Goal: Transaction & Acquisition: Purchase product/service

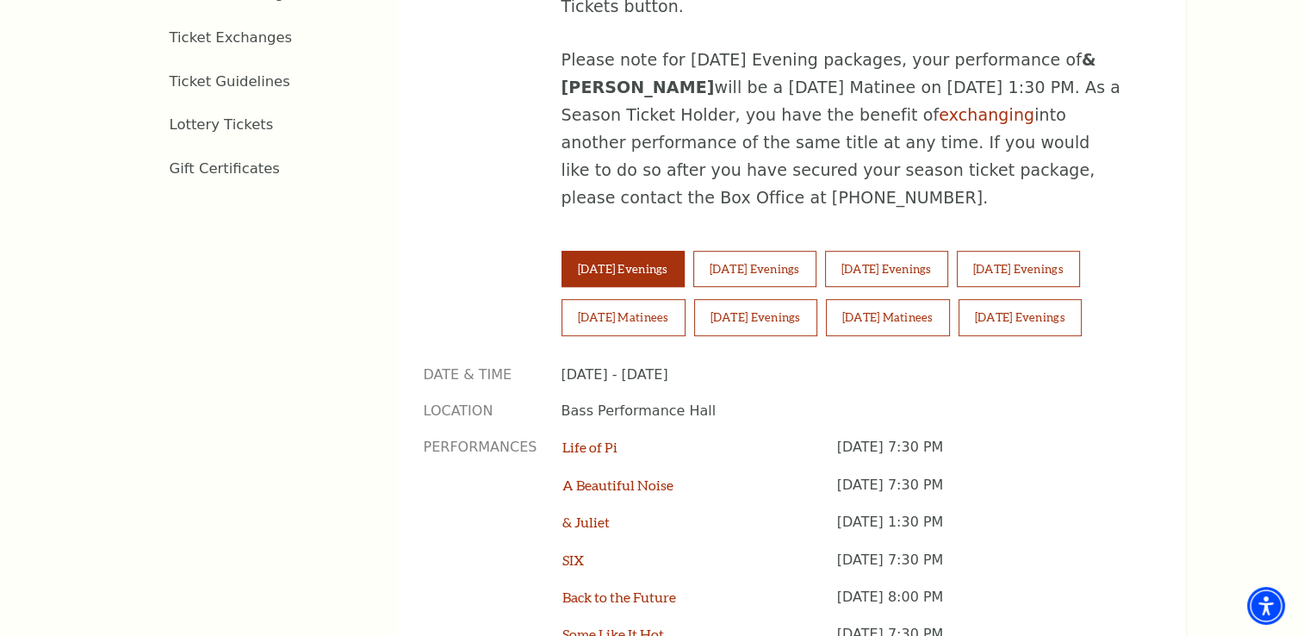
scroll to position [1206, 0]
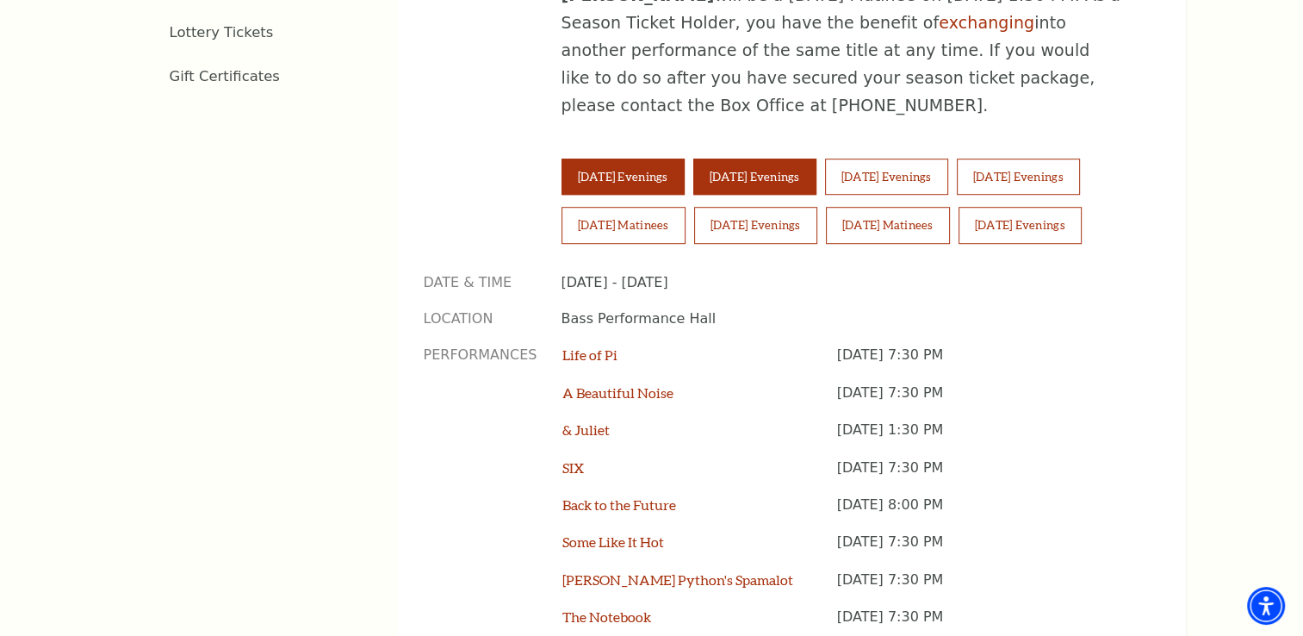
click at [758, 158] on button "[DATE] Evenings" at bounding box center [754, 176] width 123 height 36
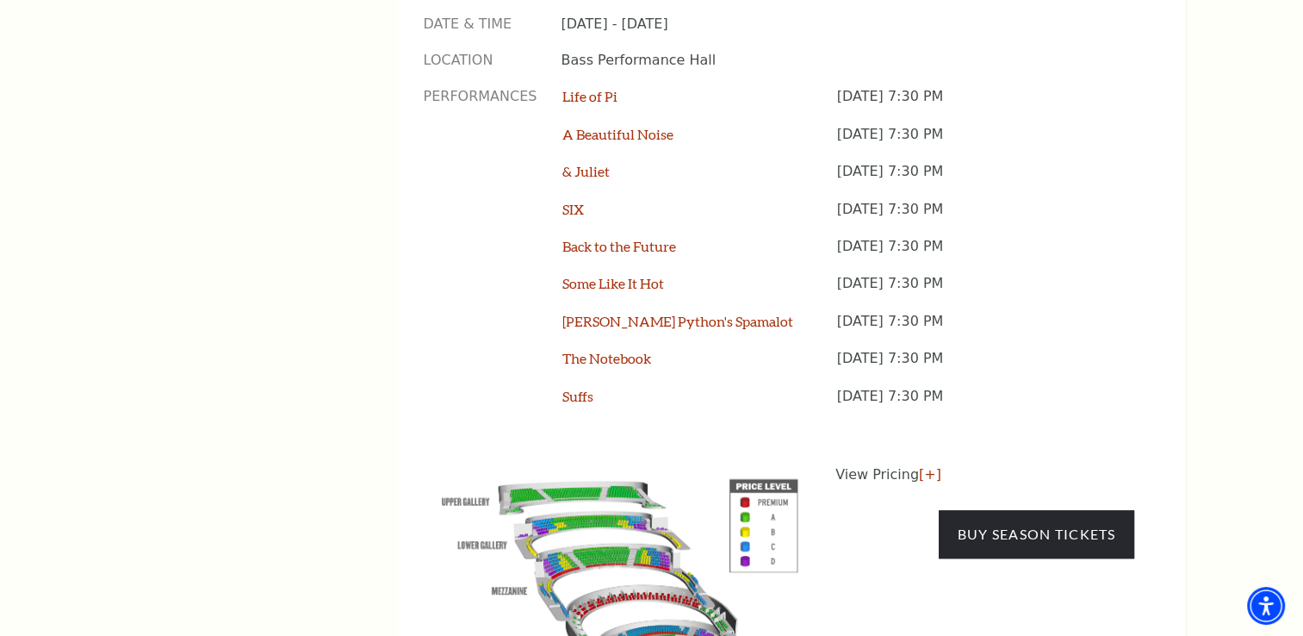
scroll to position [1636, 0]
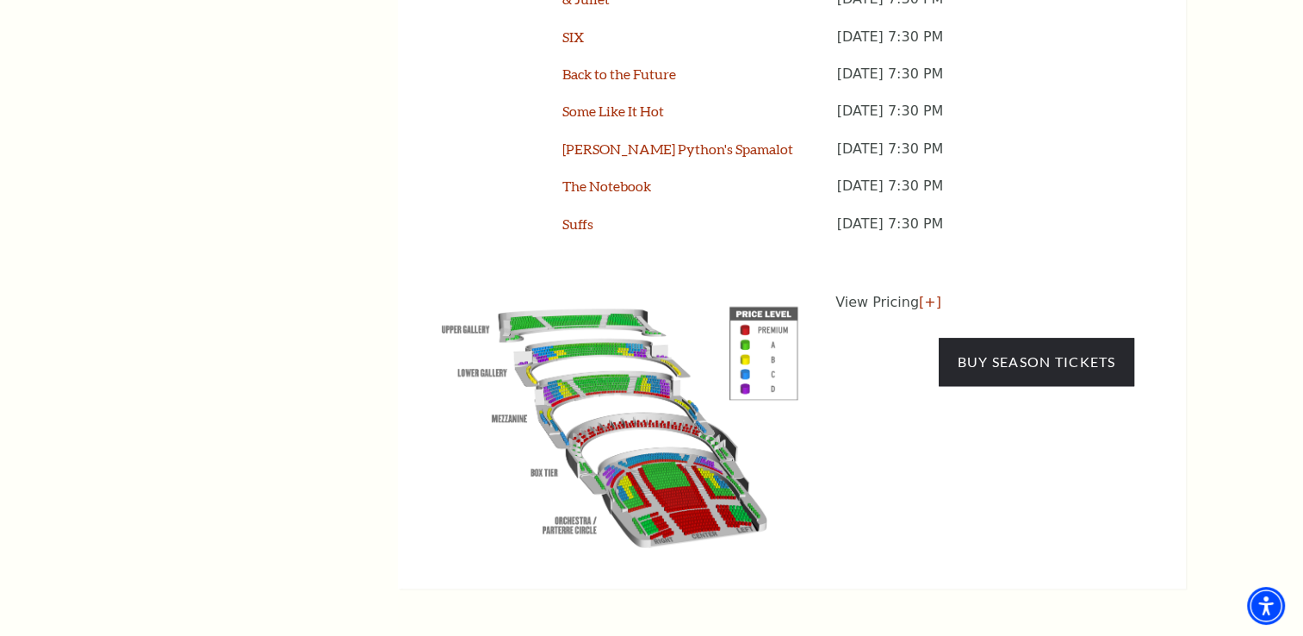
click at [659, 390] on img at bounding box center [620, 423] width 393 height 262
click at [920, 294] on link "[+]" at bounding box center [930, 302] width 22 height 16
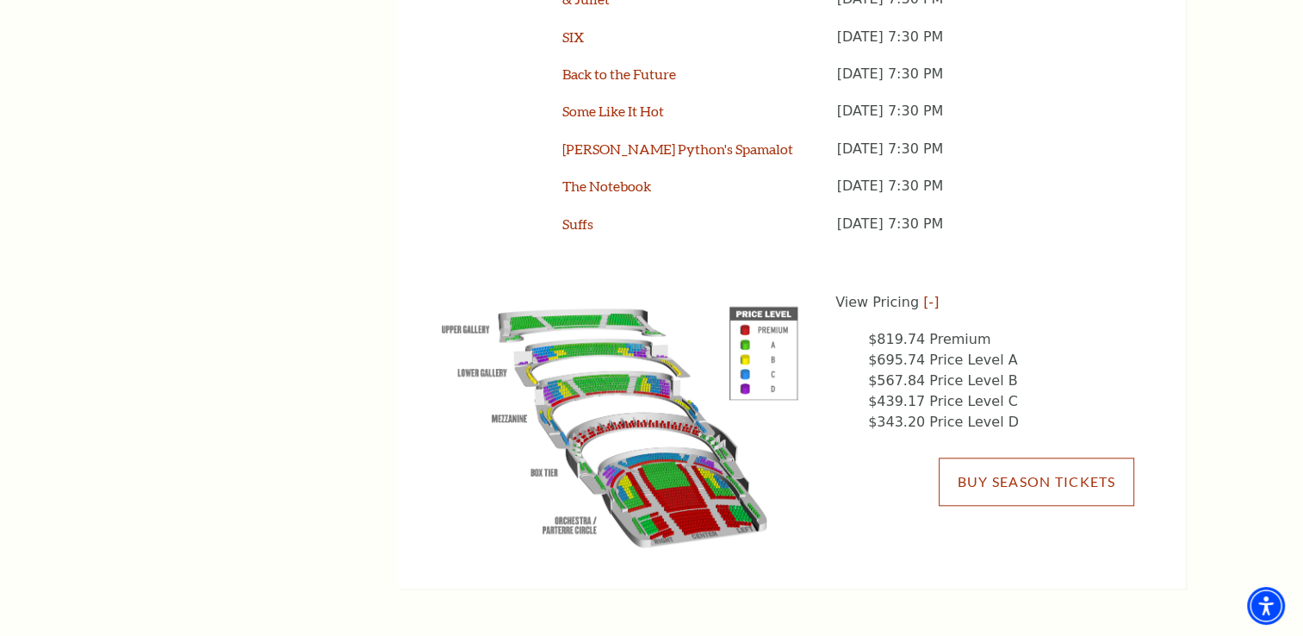
click at [989, 457] on link "Buy Season Tickets" at bounding box center [1036, 481] width 195 height 48
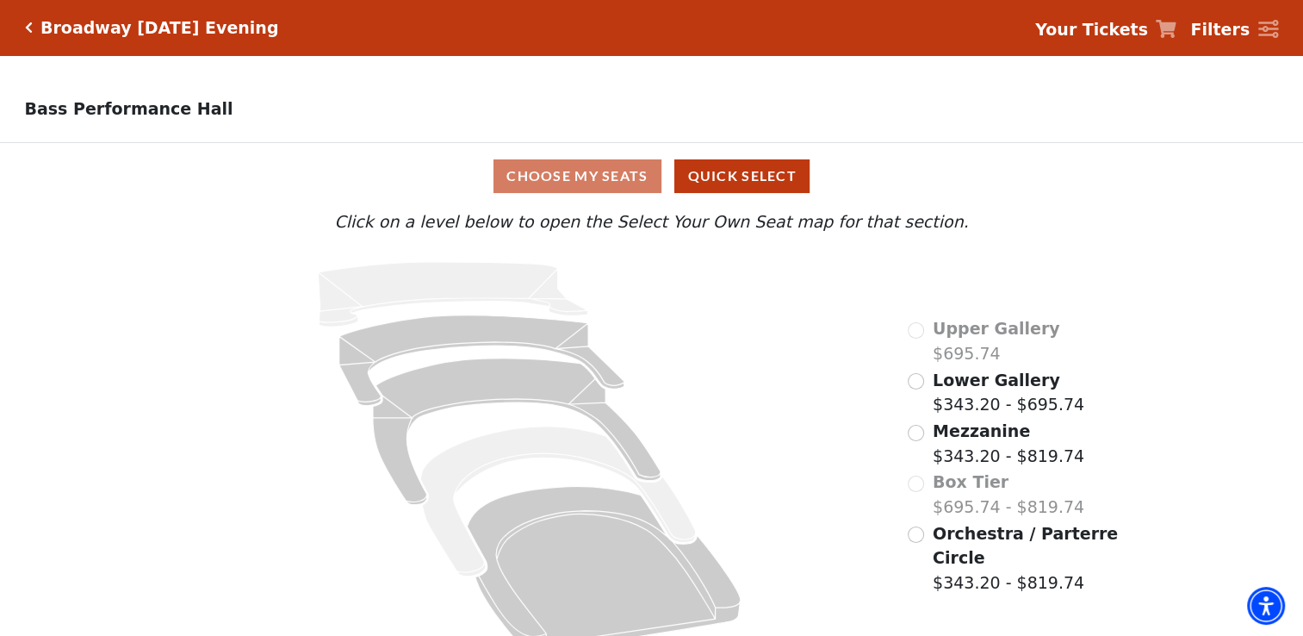
scroll to position [33, 0]
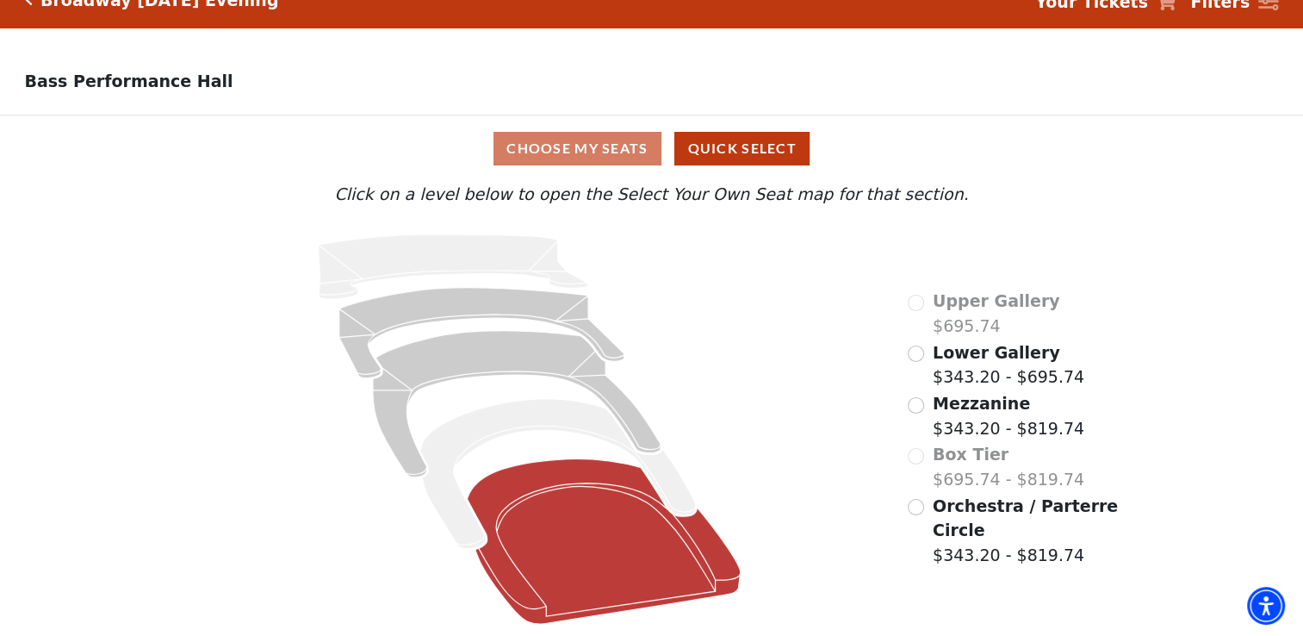
click at [610, 535] on icon at bounding box center [604, 540] width 273 height 164
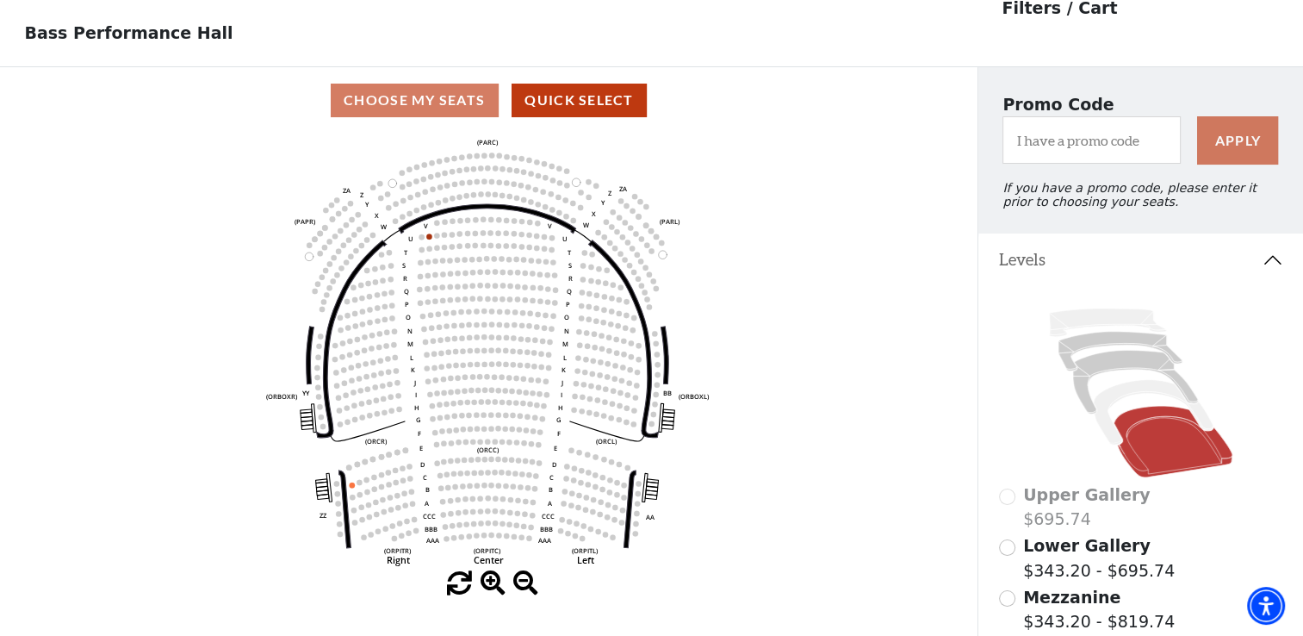
scroll to position [79, 0]
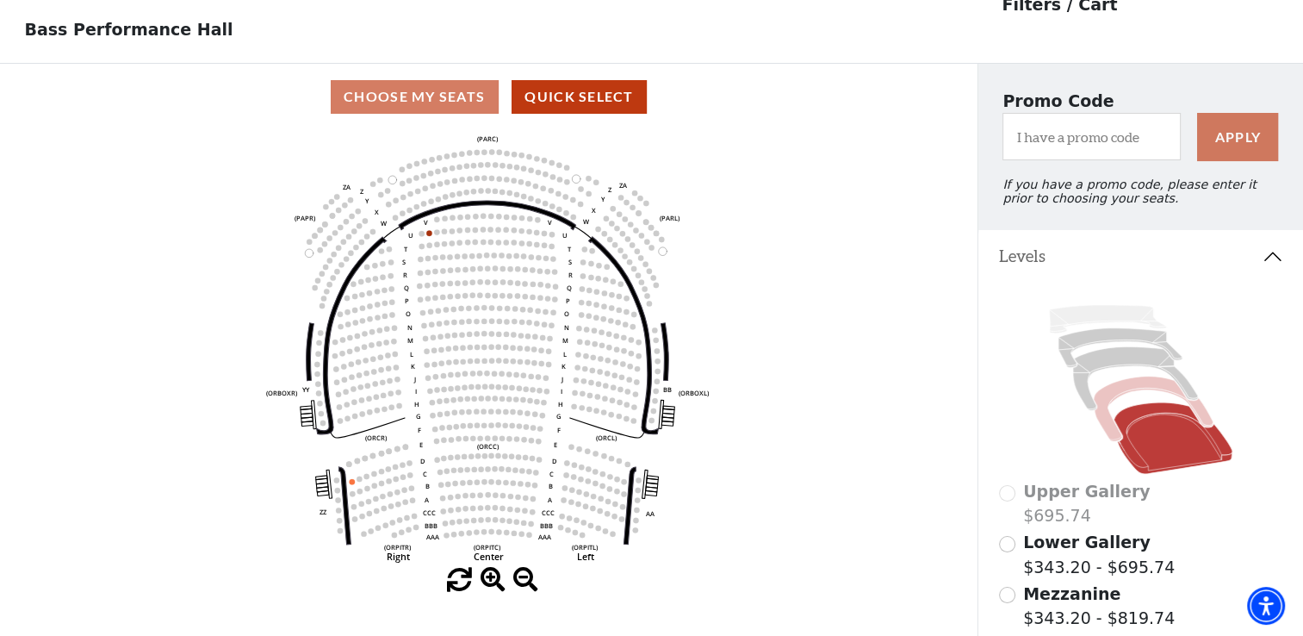
click at [1123, 401] on icon at bounding box center [1154, 407] width 120 height 65
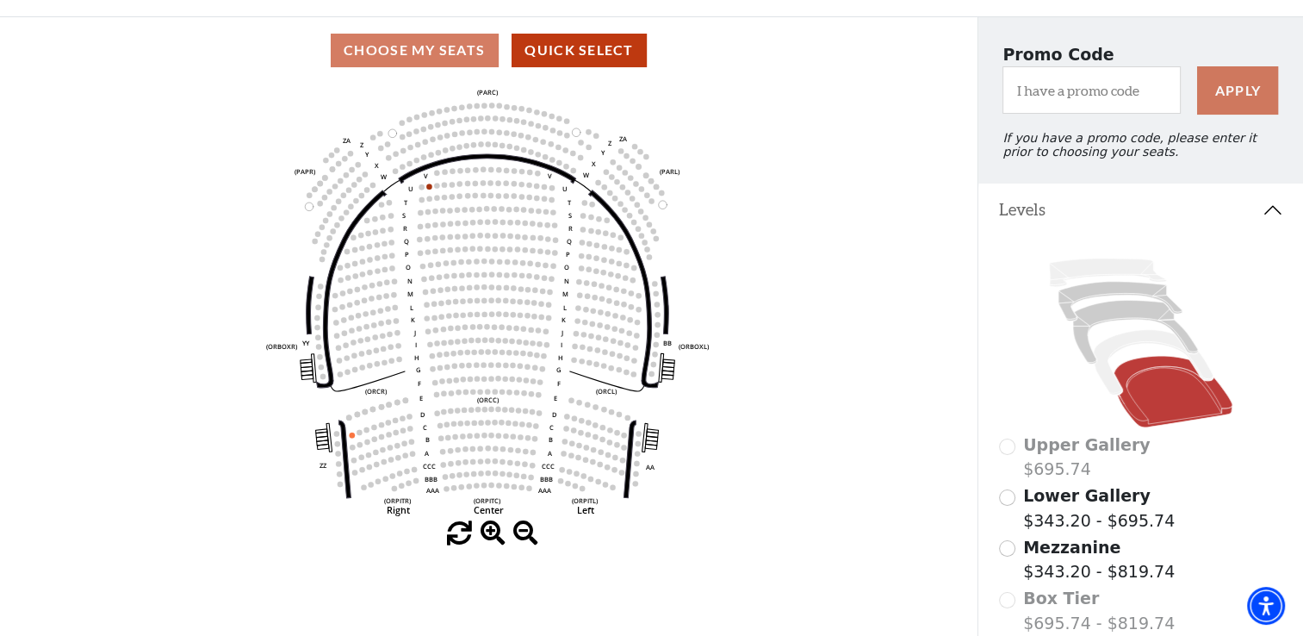
scroll to position [344, 0]
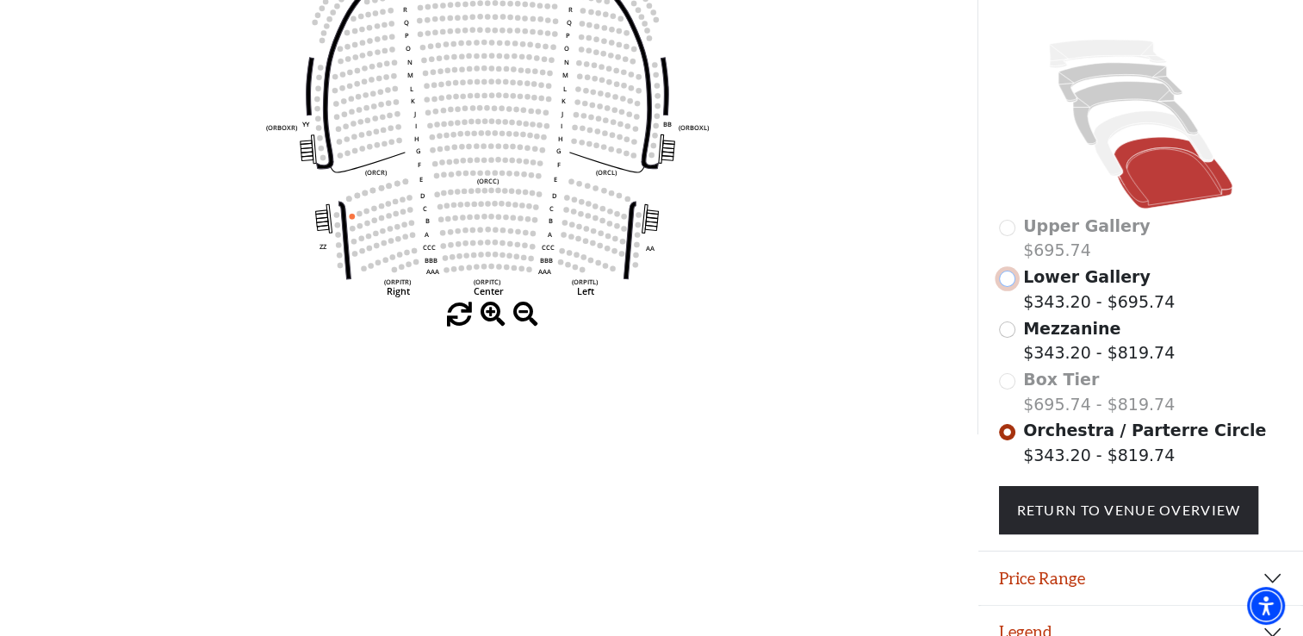
click at [1008, 285] on input "Lower Gallery$343.20 - $695.74\a" at bounding box center [1007, 278] width 16 height 16
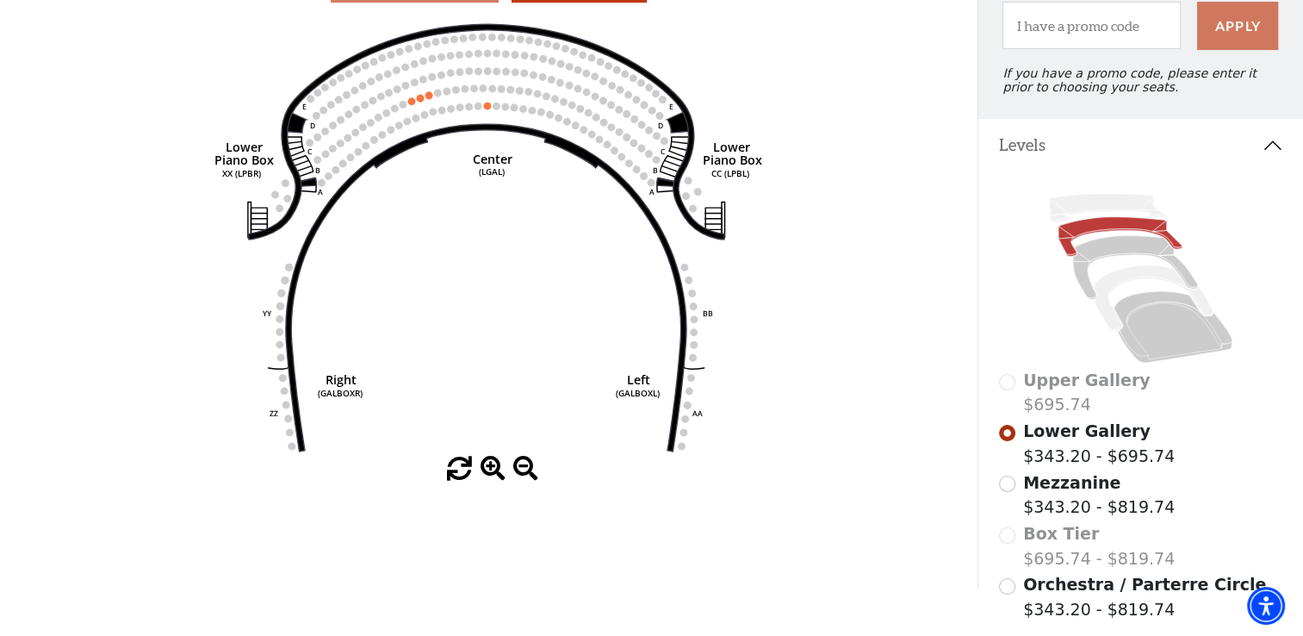
scroll to position [0, 0]
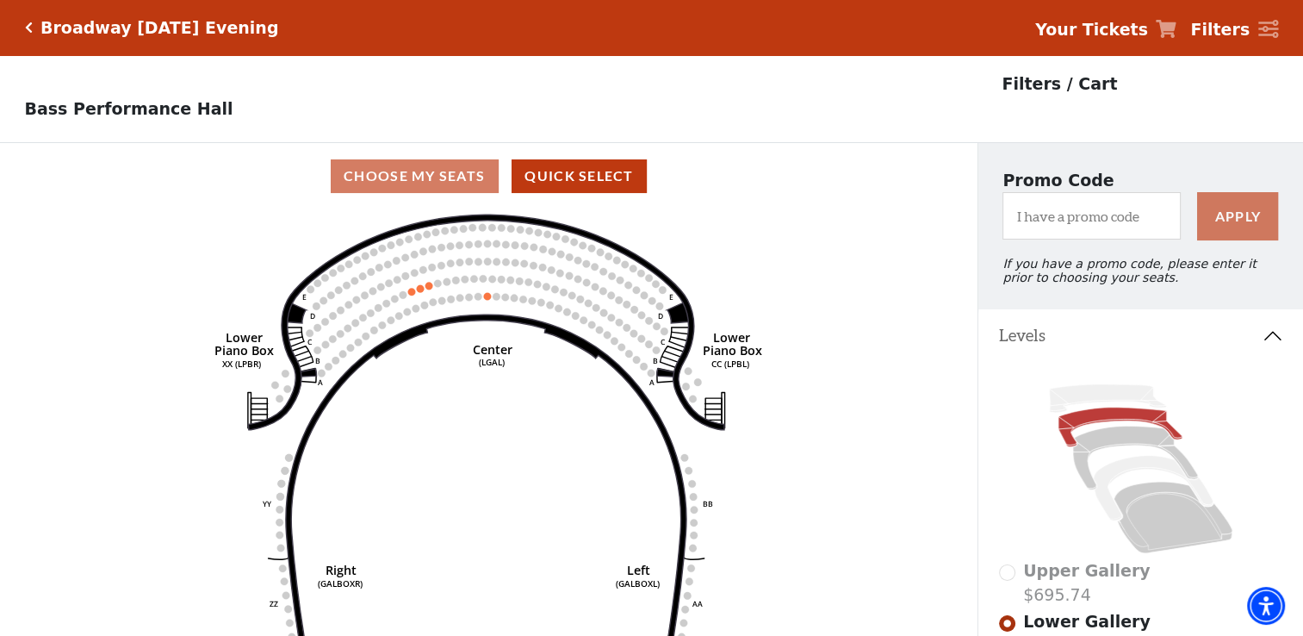
click at [26, 29] on icon "Click here to go back to filters" at bounding box center [29, 28] width 8 height 12
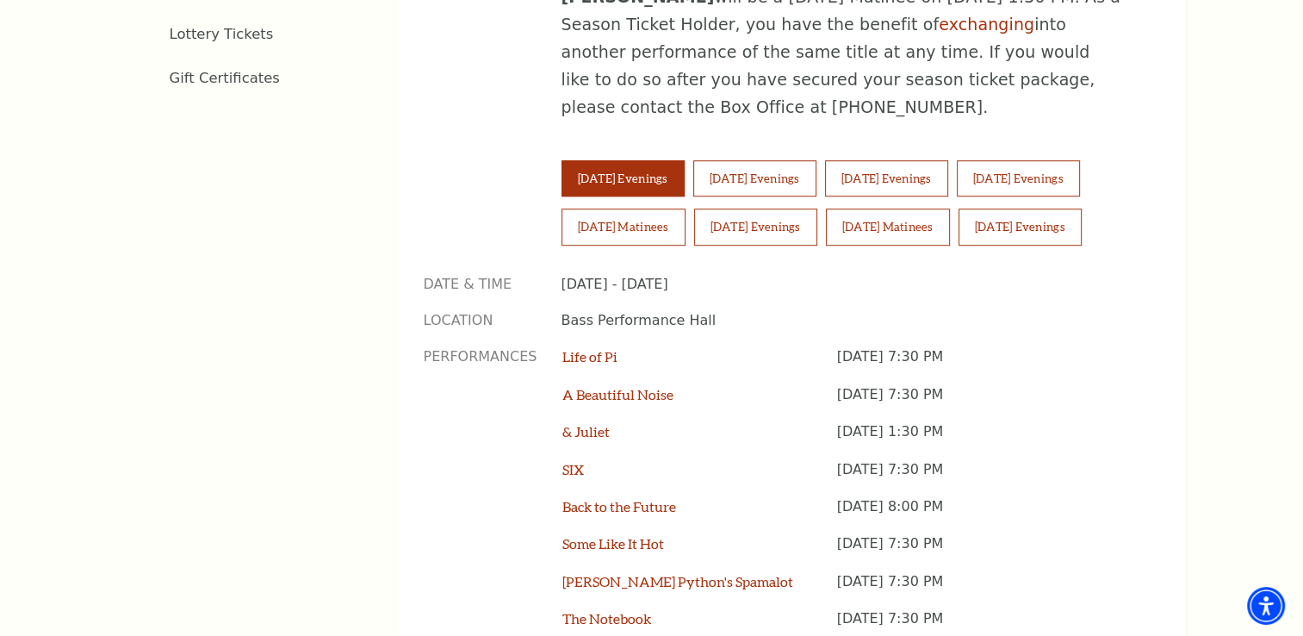
scroll to position [1206, 0]
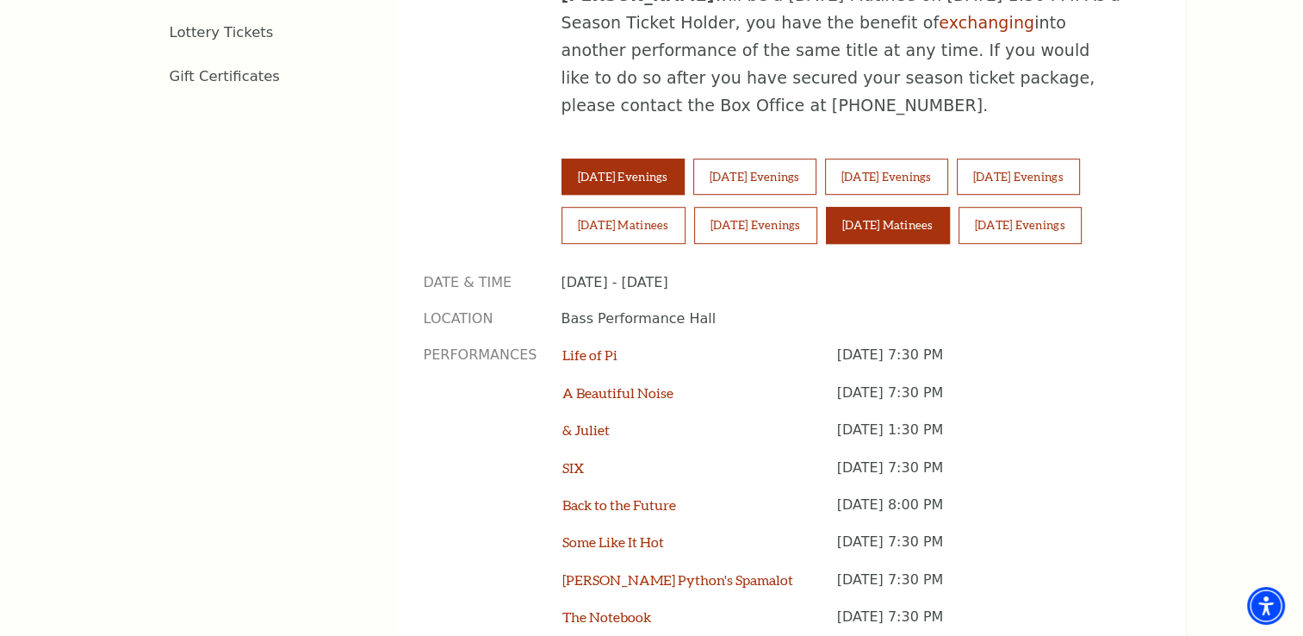
click at [916, 207] on button "Sunday Matinees" at bounding box center [888, 225] width 124 height 36
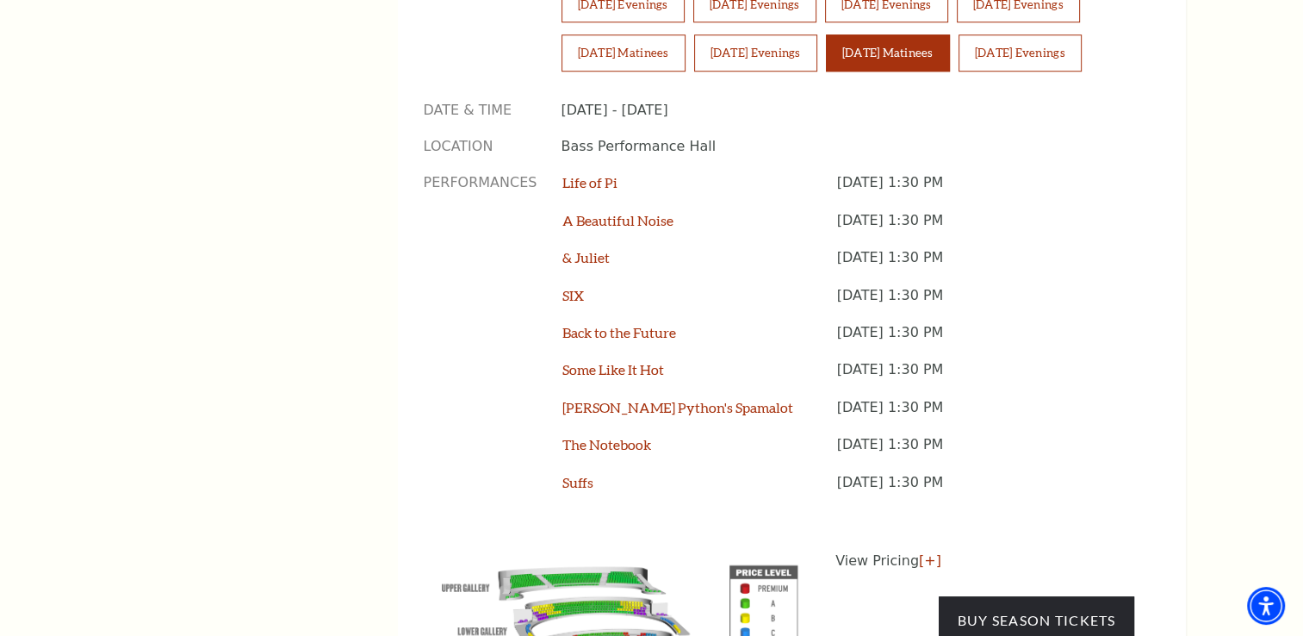
scroll to position [1550, 0]
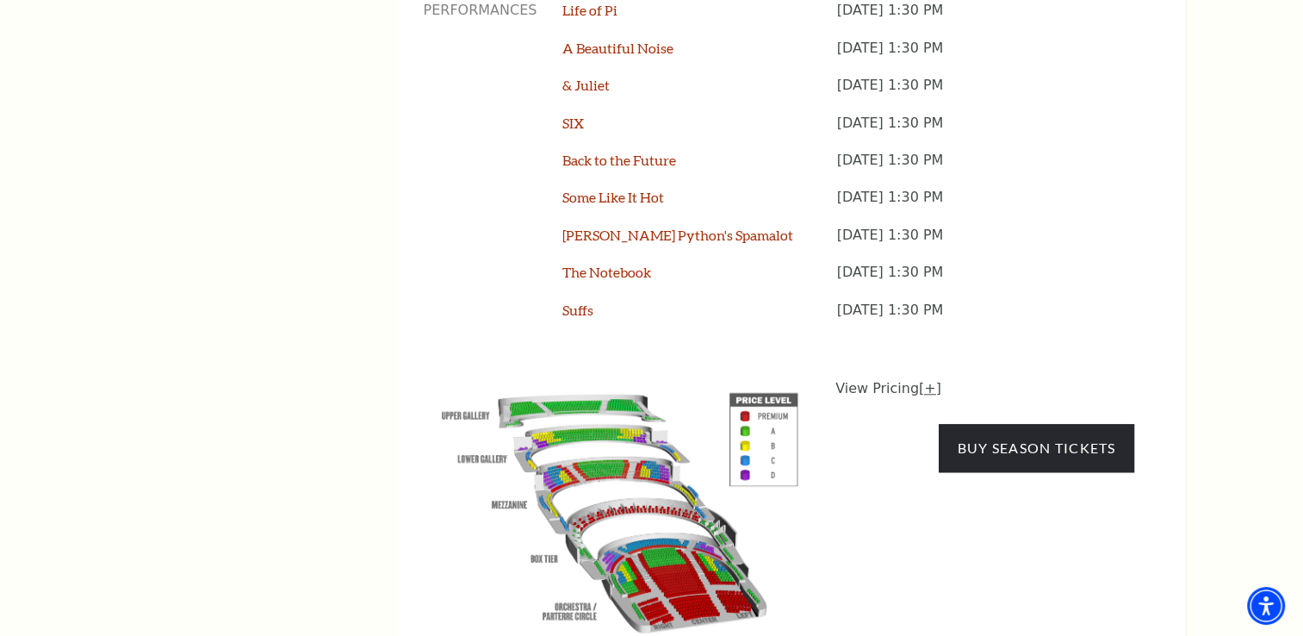
click at [925, 380] on link "[+]" at bounding box center [930, 388] width 22 height 16
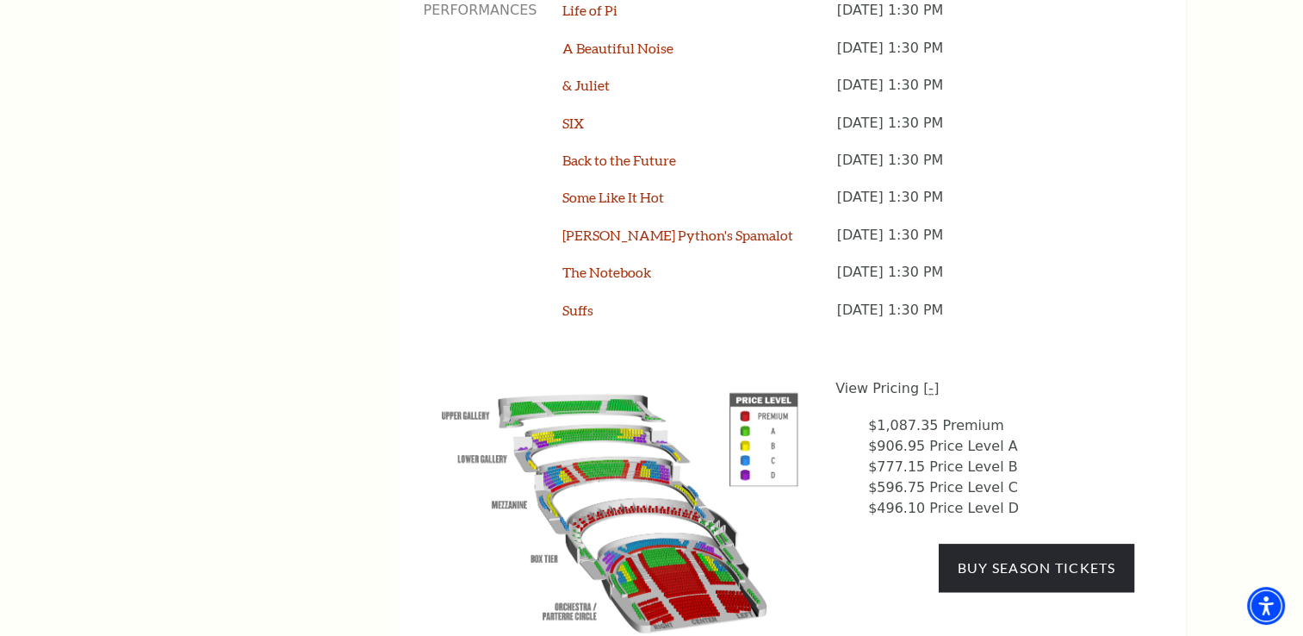
click at [925, 380] on link "[-]" at bounding box center [931, 388] width 16 height 16
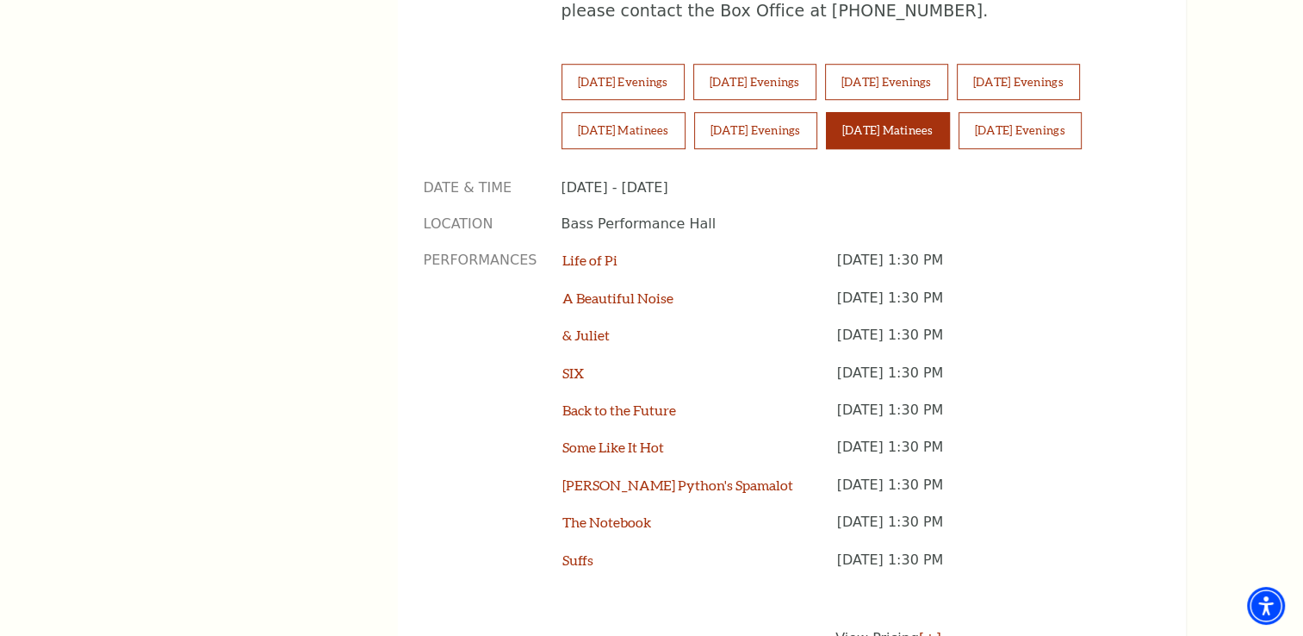
scroll to position [1206, 0]
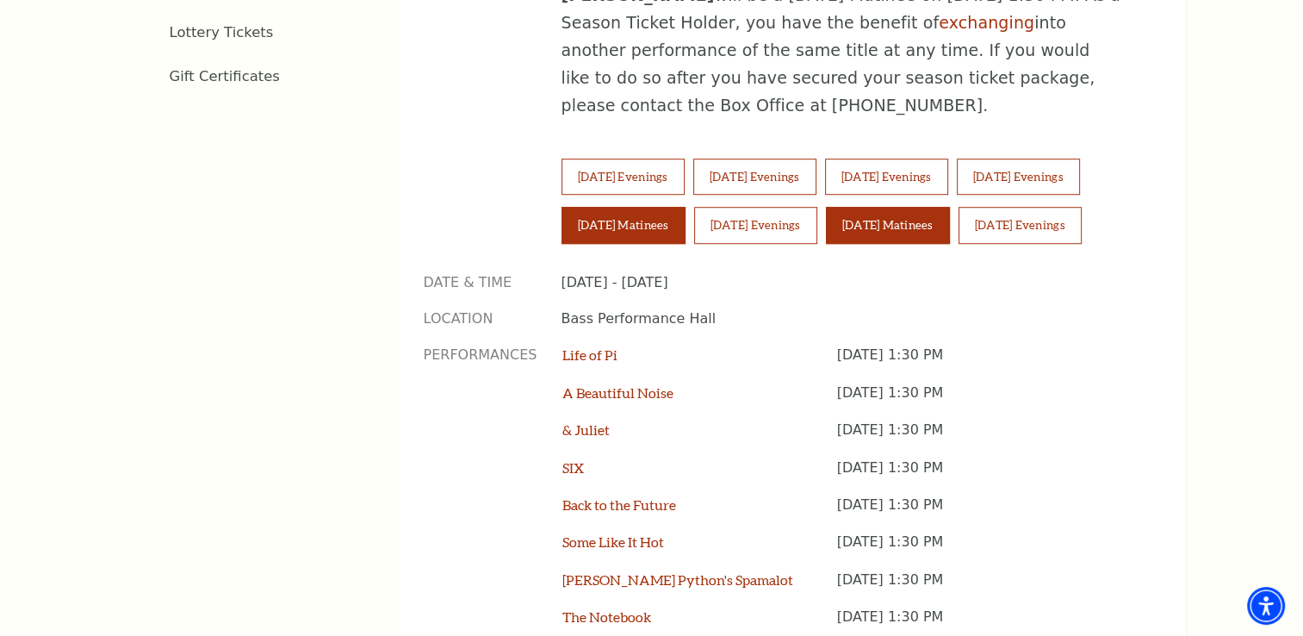
click at [609, 207] on button "Saturday Matinees" at bounding box center [624, 225] width 124 height 36
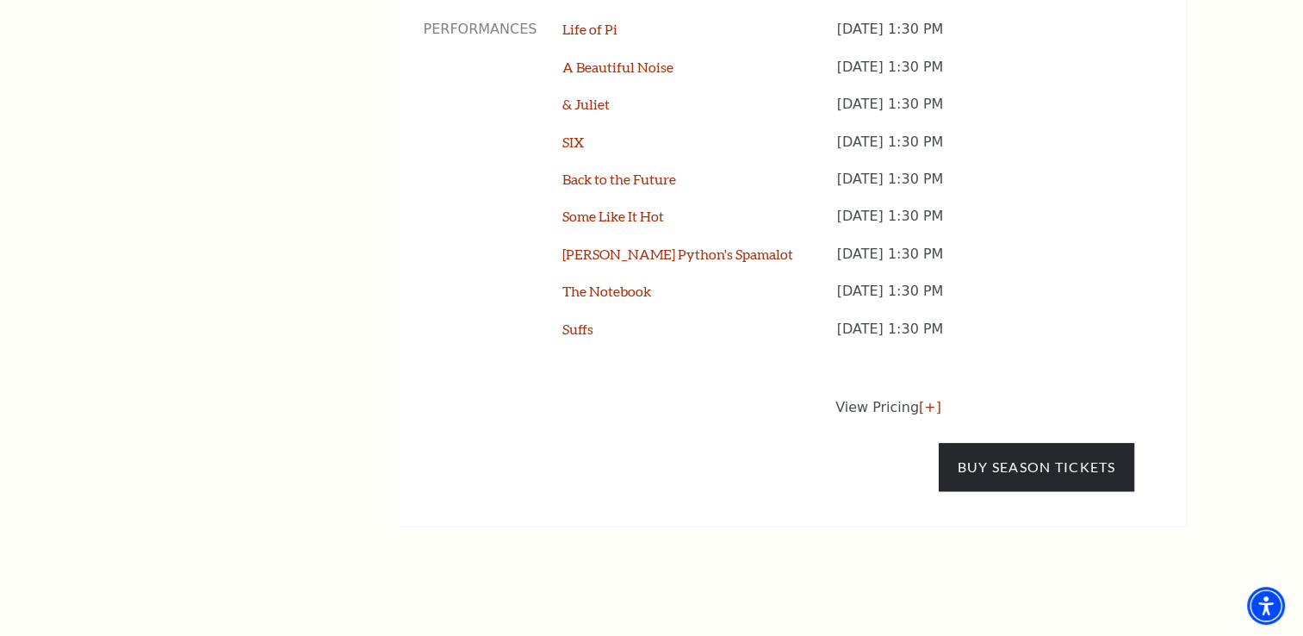
scroll to position [1378, 0]
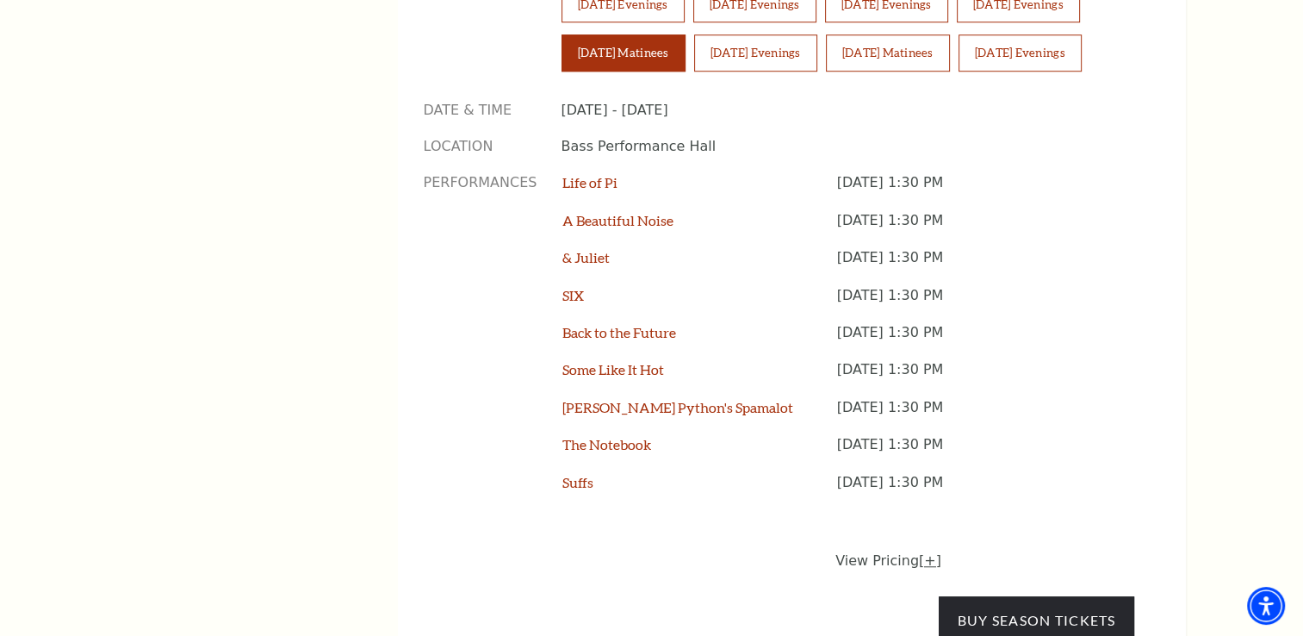
click at [923, 552] on link "[+]" at bounding box center [930, 560] width 22 height 16
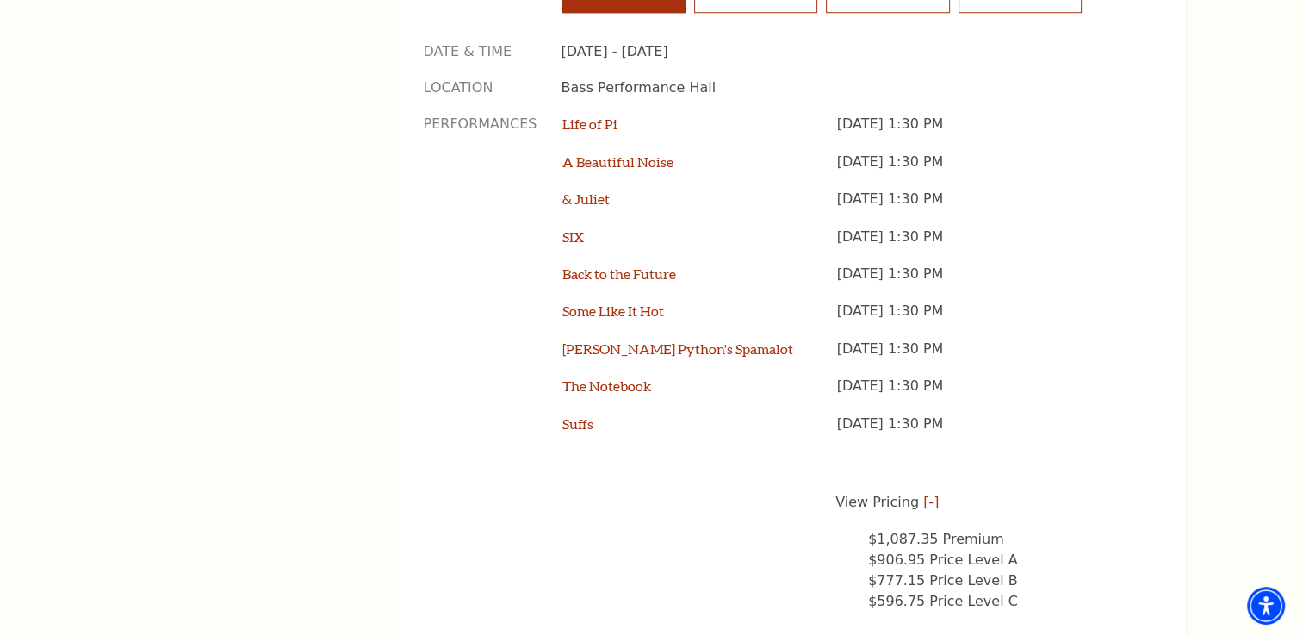
scroll to position [1120, 0]
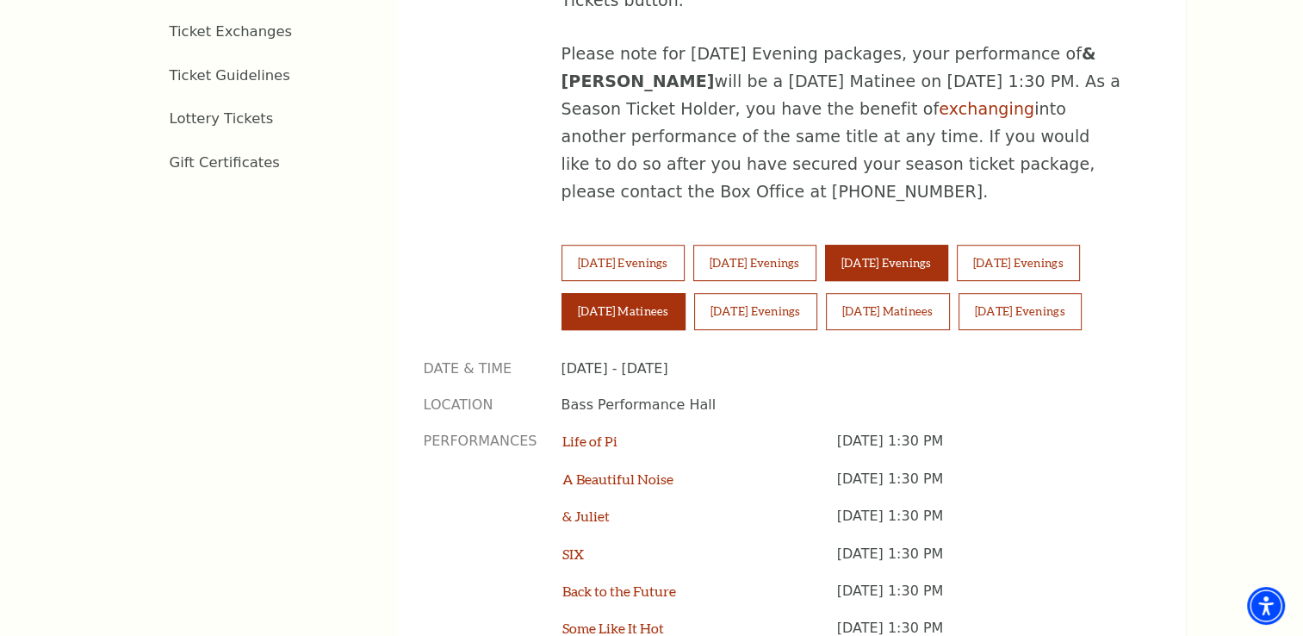
click at [948, 245] on button "Thursday Evenings" at bounding box center [886, 263] width 123 height 36
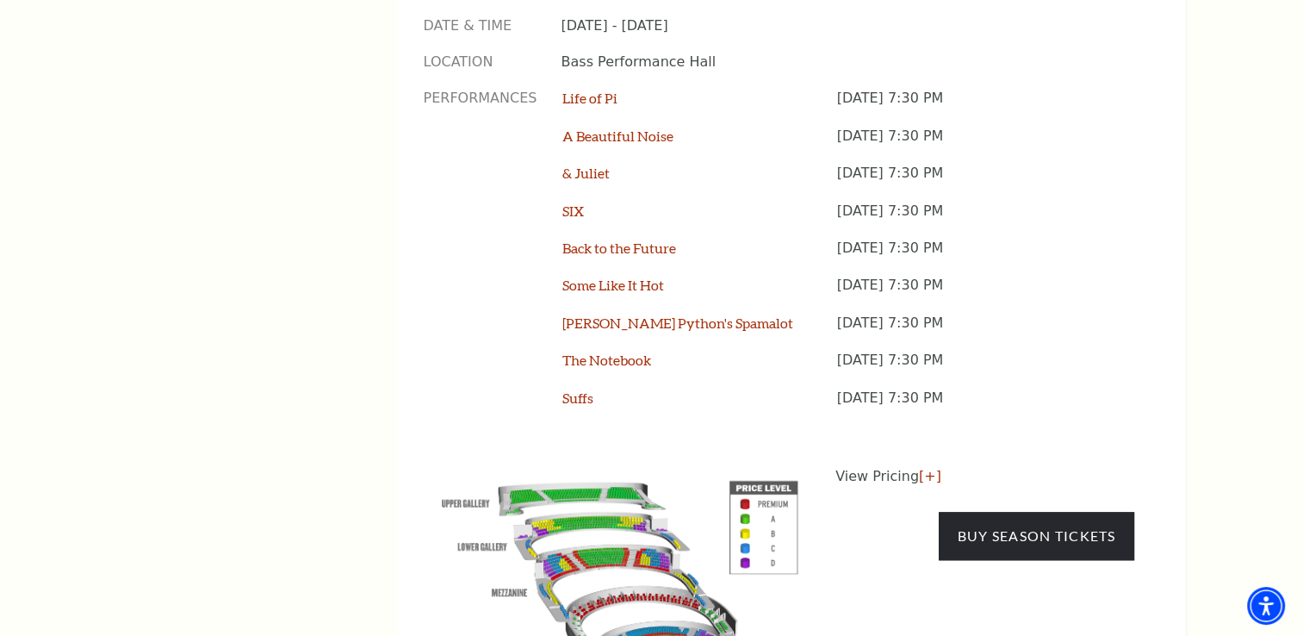
scroll to position [1464, 0]
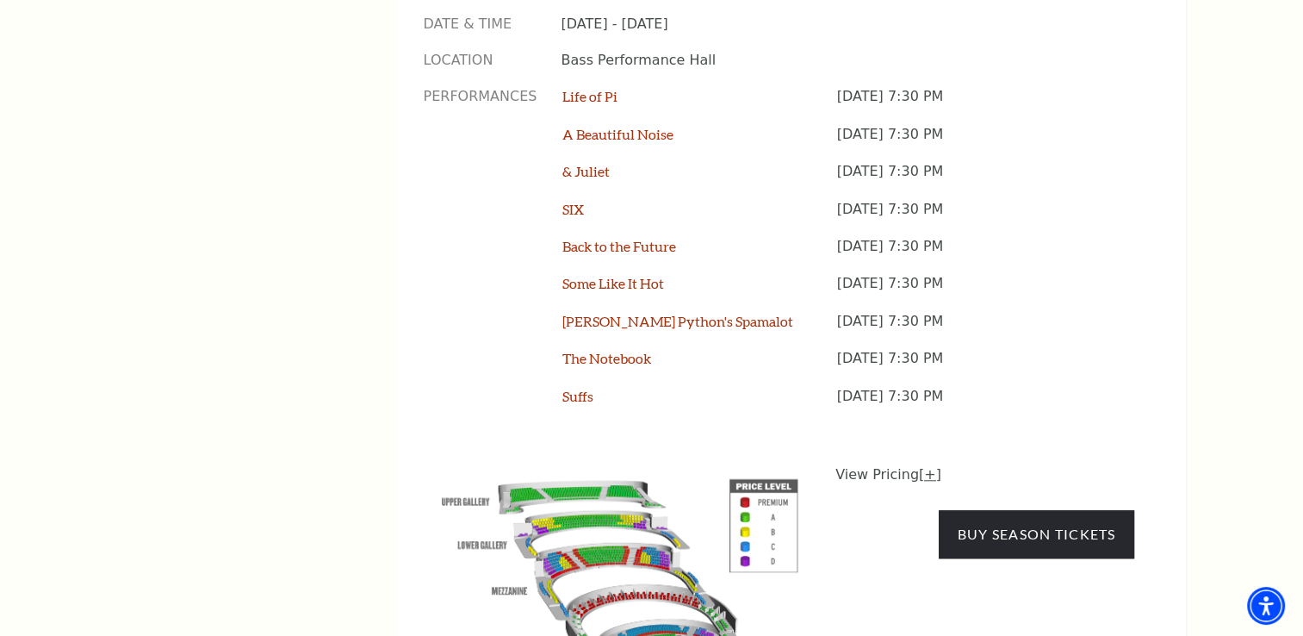
click at [925, 466] on link "[+]" at bounding box center [930, 474] width 22 height 16
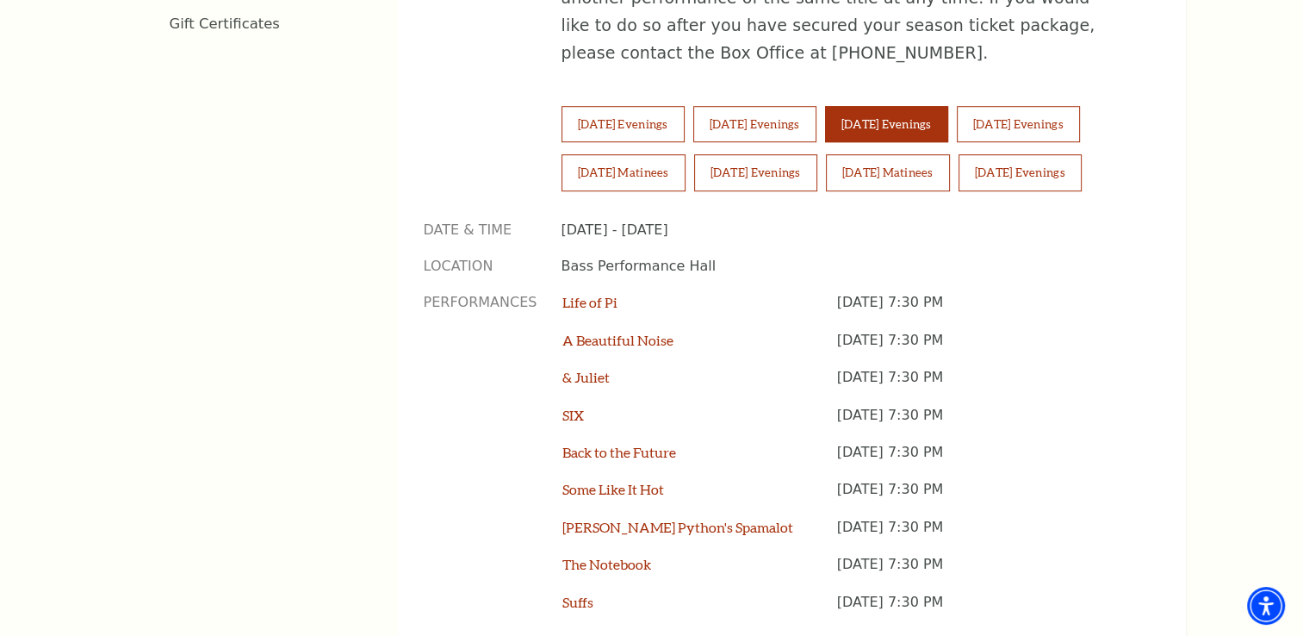
scroll to position [1206, 0]
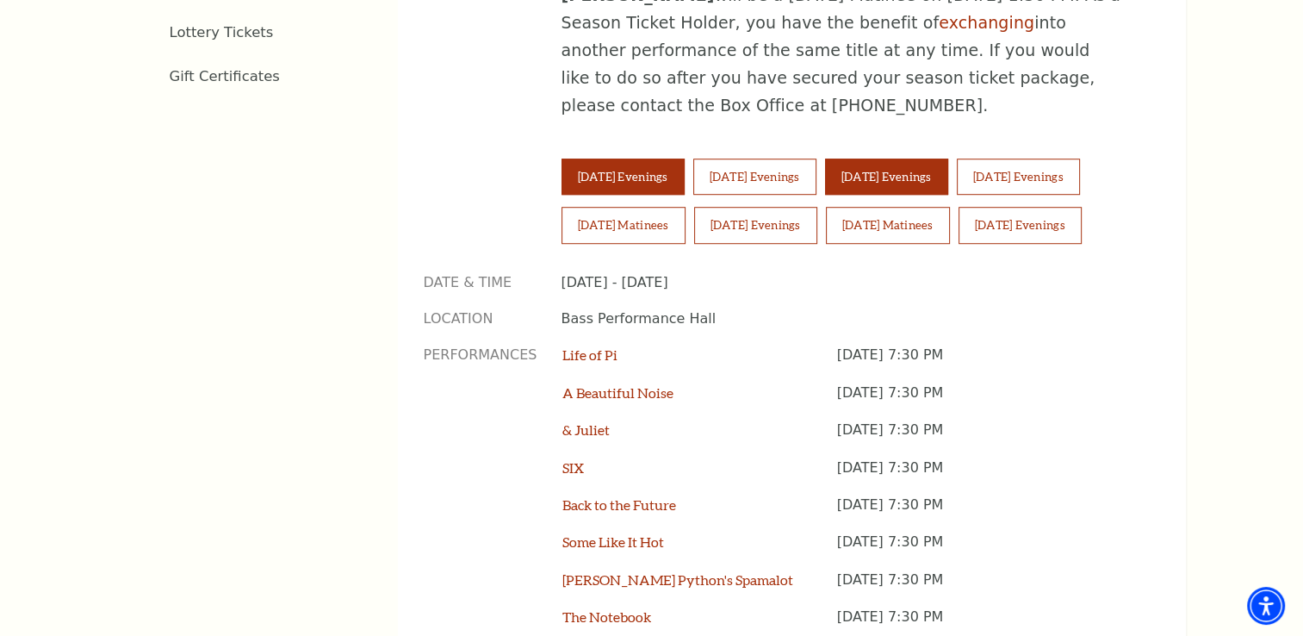
click at [648, 158] on button "Tuesday Evenings" at bounding box center [623, 176] width 123 height 36
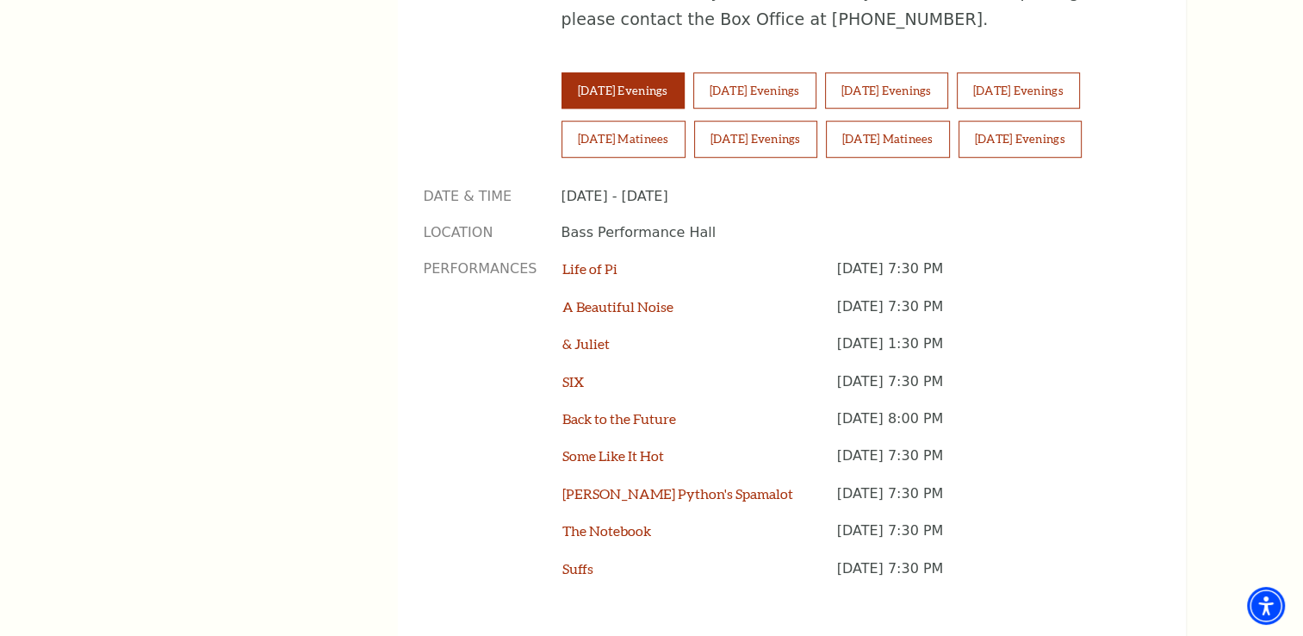
scroll to position [1464, 0]
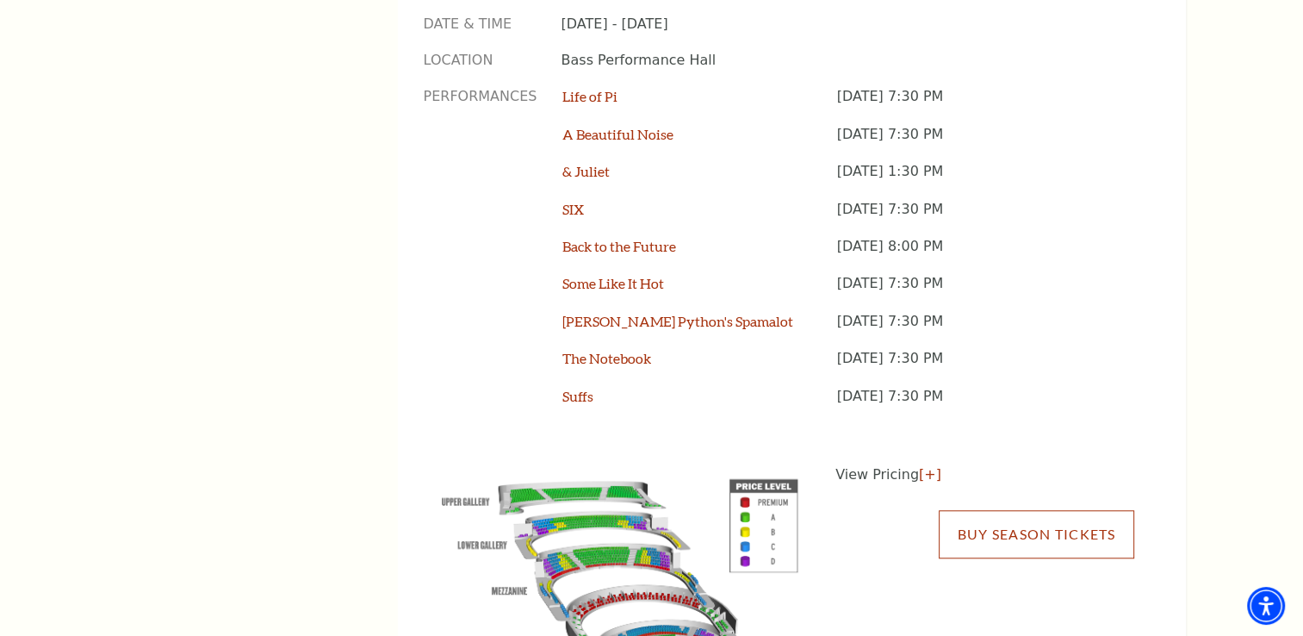
click at [1002, 510] on link "Buy Season Tickets" at bounding box center [1036, 534] width 195 height 48
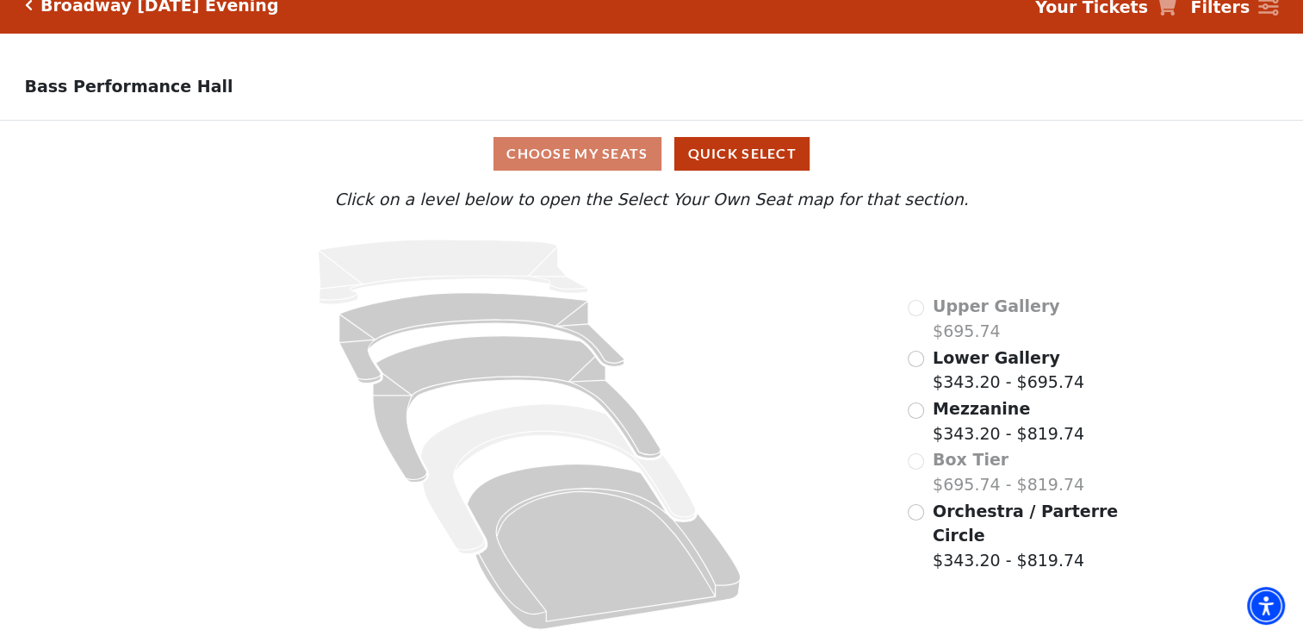
scroll to position [33, 0]
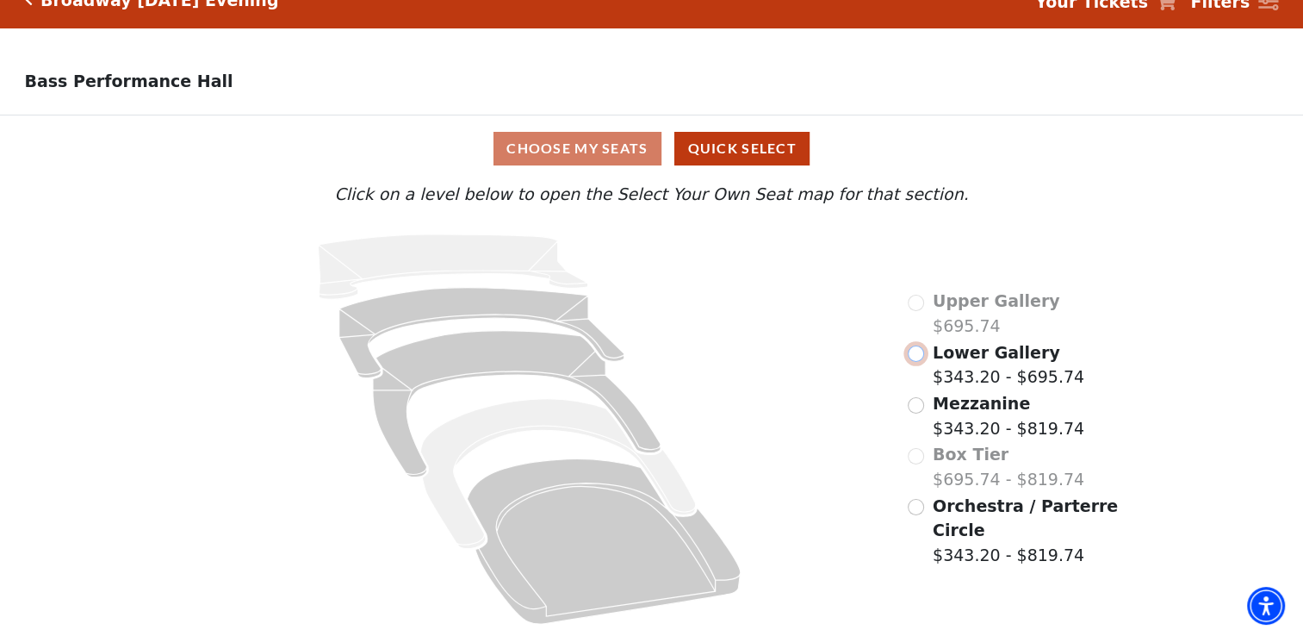
click at [915, 353] on input "Lower Gallery$343.20 - $695.74\a" at bounding box center [916, 353] width 16 height 16
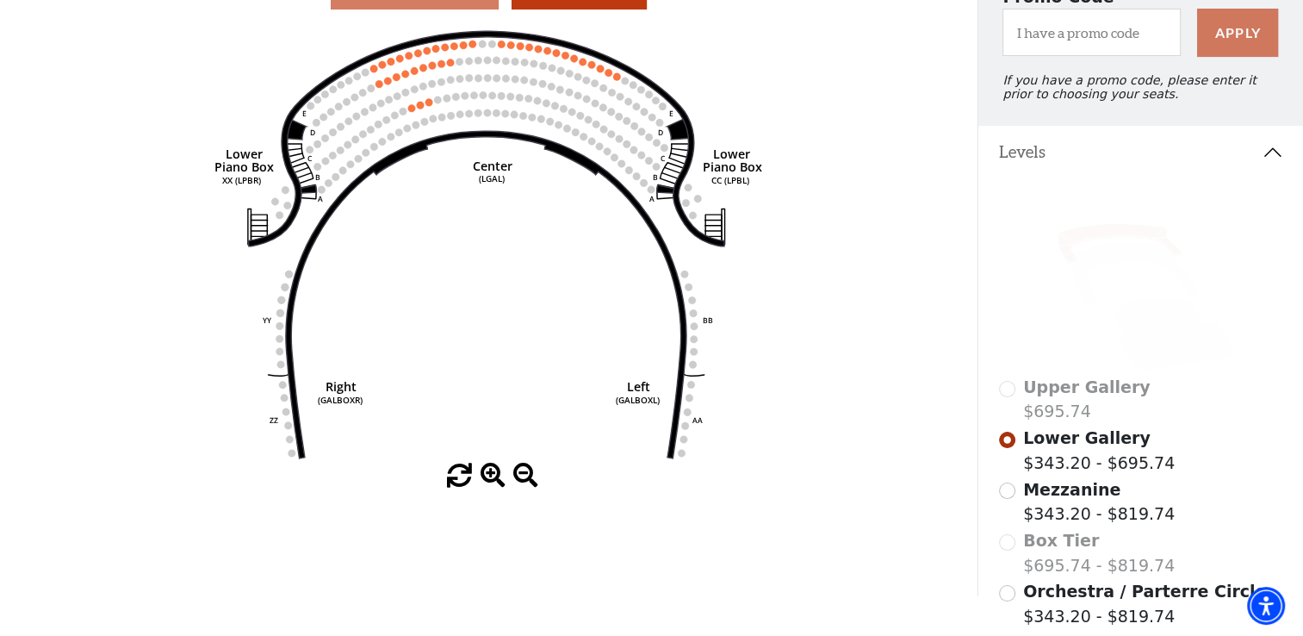
scroll to position [338, 0]
